Goal: Task Accomplishment & Management: Manage account settings

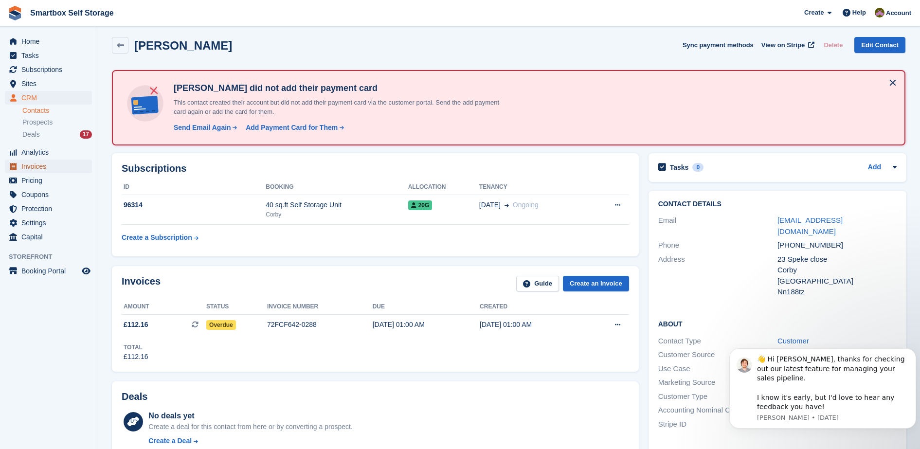
click at [45, 163] on span "Invoices" at bounding box center [50, 167] width 58 height 14
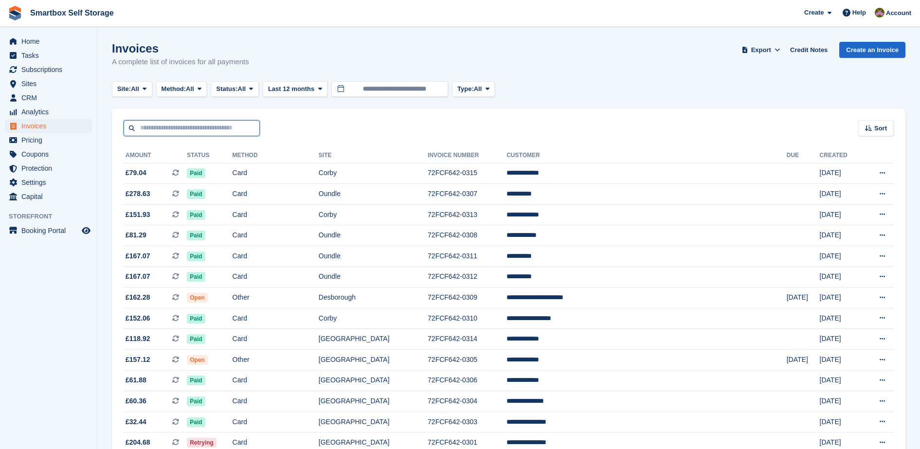
click at [212, 129] on input "text" at bounding box center [192, 128] width 136 height 16
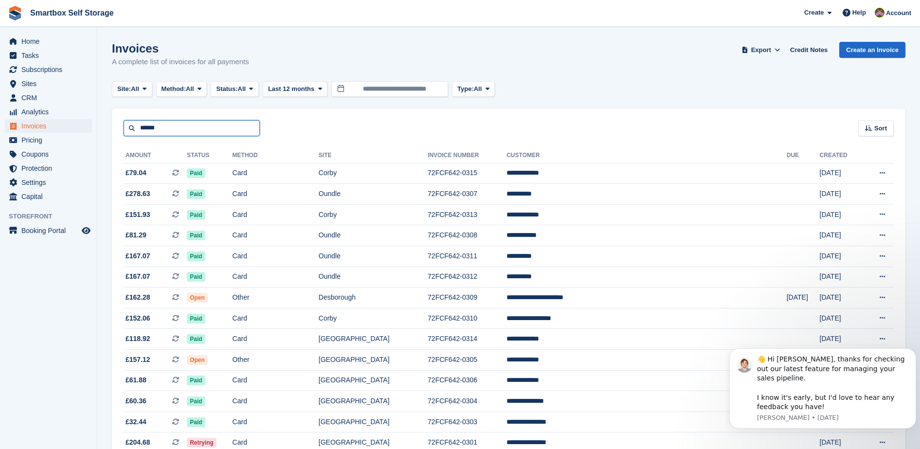
type input "******"
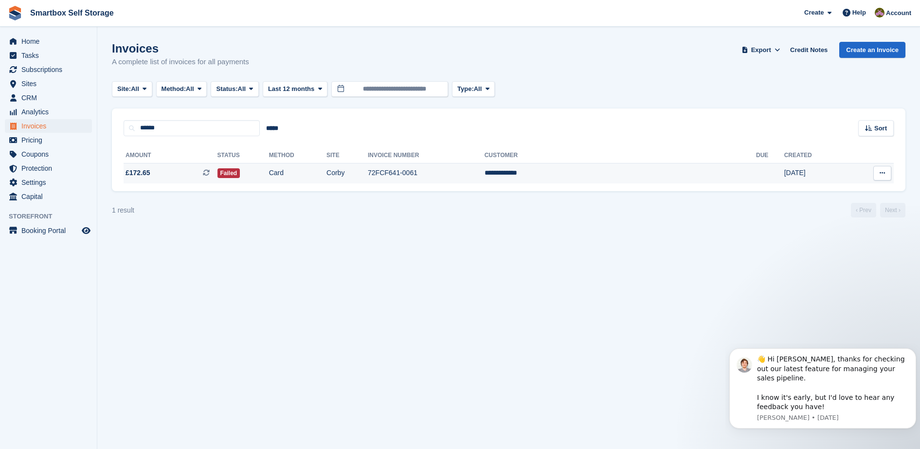
click at [368, 172] on td "Corby" at bounding box center [347, 173] width 41 height 20
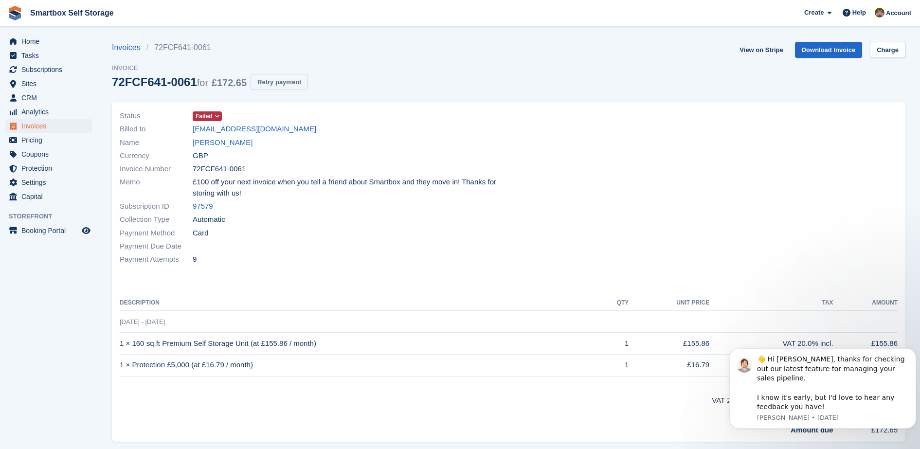
click at [284, 76] on button "Retry payment" at bounding box center [279, 82] width 57 height 16
click at [225, 142] on link "Sylvia parkes" at bounding box center [223, 142] width 60 height 11
